Goal: Information Seeking & Learning: Compare options

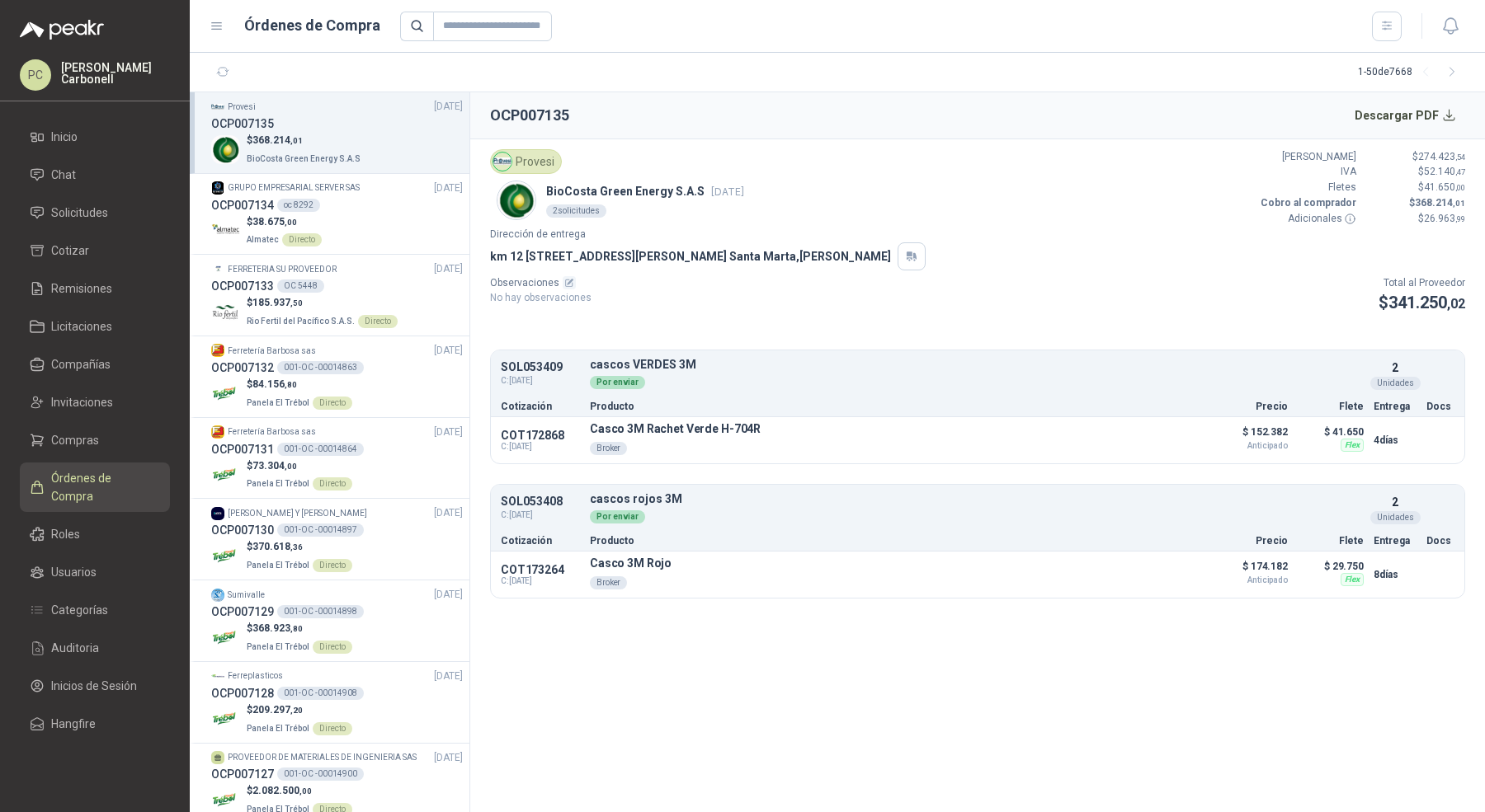
click at [236, 54] on section "1 - 50 de 7668" at bounding box center [837, 72] width 1295 height 40
click at [230, 61] on button "button" at bounding box center [222, 72] width 26 height 26
click at [304, 225] on p "$ 38.675 ,00" at bounding box center [283, 222] width 75 height 16
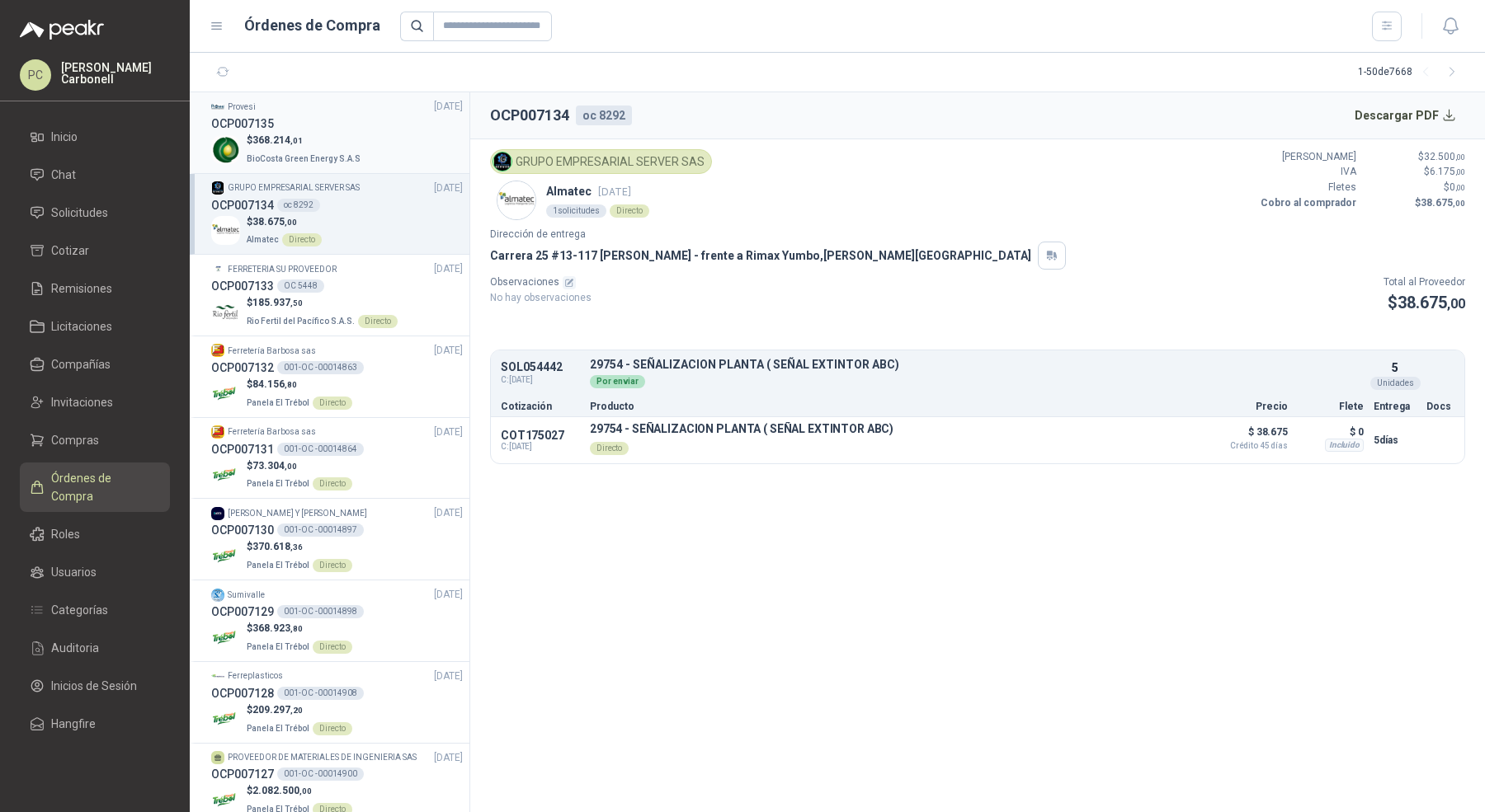
click at [348, 147] on p "$ 368.214 ,01" at bounding box center [305, 140] width 117 height 16
